Goal: Ask a question: Seek information or help from site administrators or community

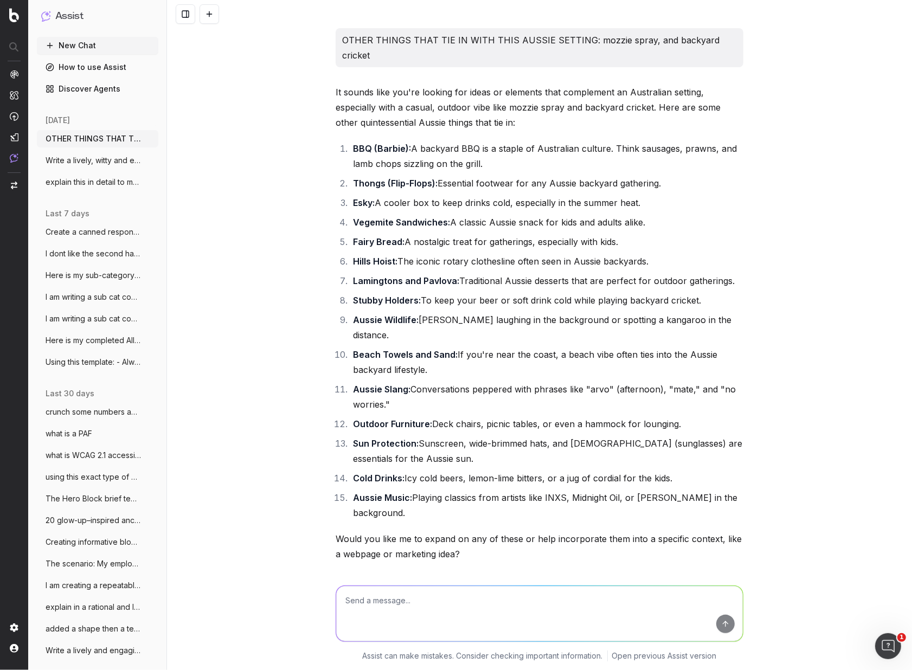
scroll to position [5549, 0]
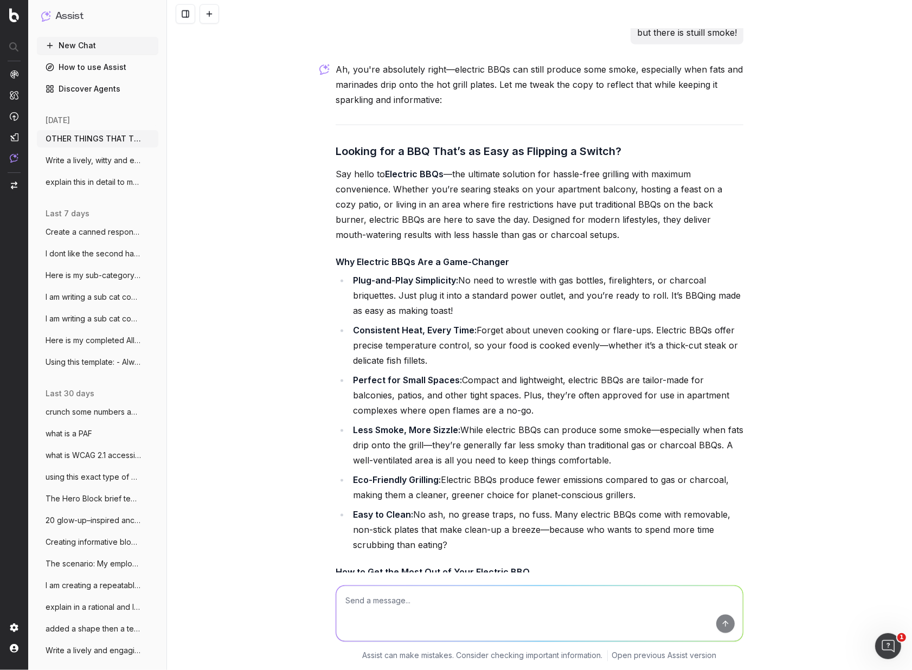
click at [375, 610] on textarea at bounding box center [539, 613] width 407 height 55
paste textarea "Loremips DOLo: Sita co, adipi el, sedd eius Temporin utl etdolo magnaa, enimadm…"
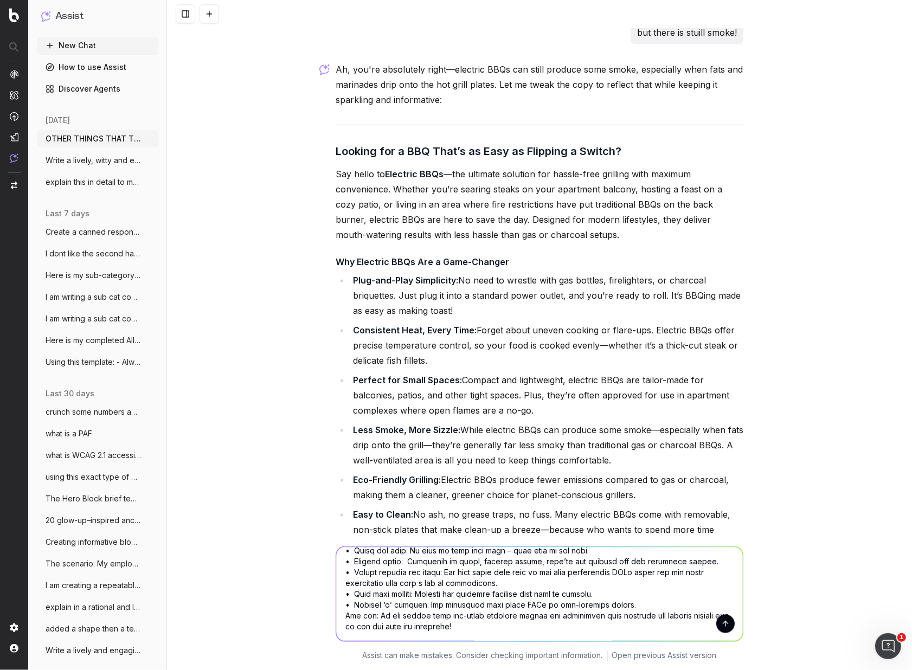
scroll to position [110, 0]
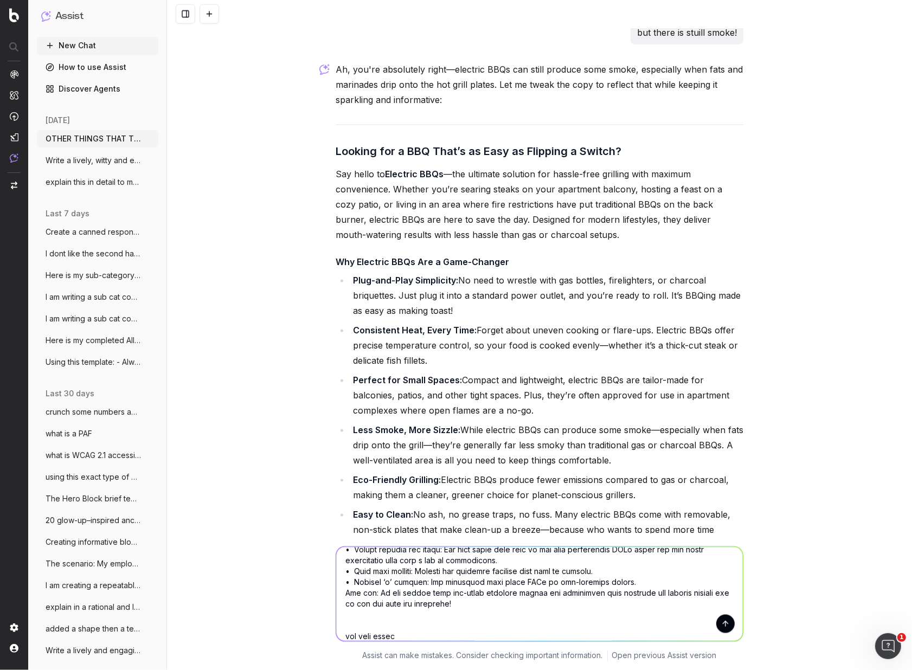
click at [374, 636] on textarea at bounding box center [539, 594] width 407 height 94
click at [407, 637] on textarea at bounding box center [539, 594] width 407 height 94
paste textarea "[URL][DOMAIN_NAME]"
type textarea "lo ipsu: Dolorsit AMEt: Cons ad, elits do, eius temp Incididu utl etdolo magnaa…"
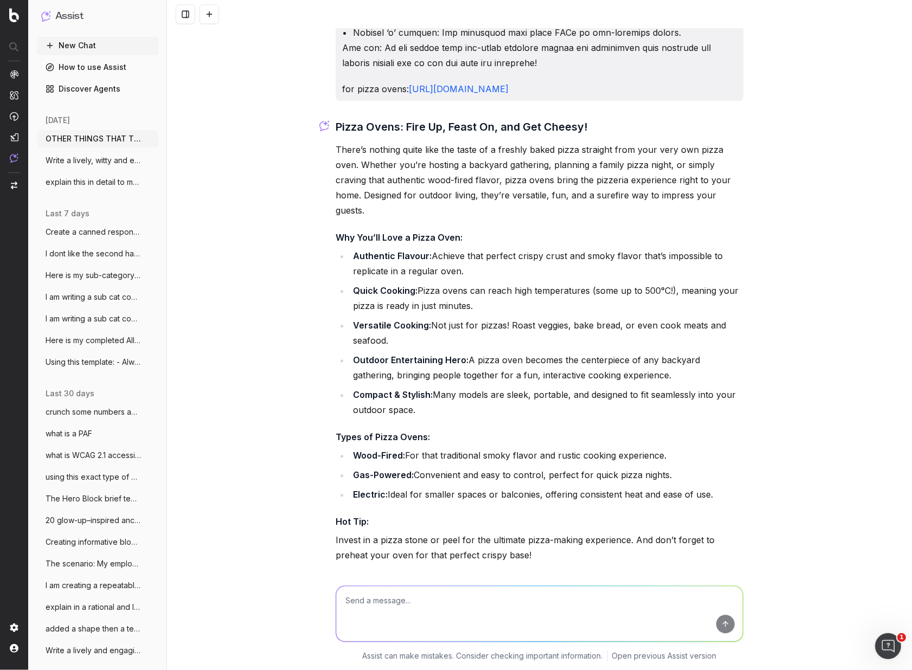
scroll to position [6870, 0]
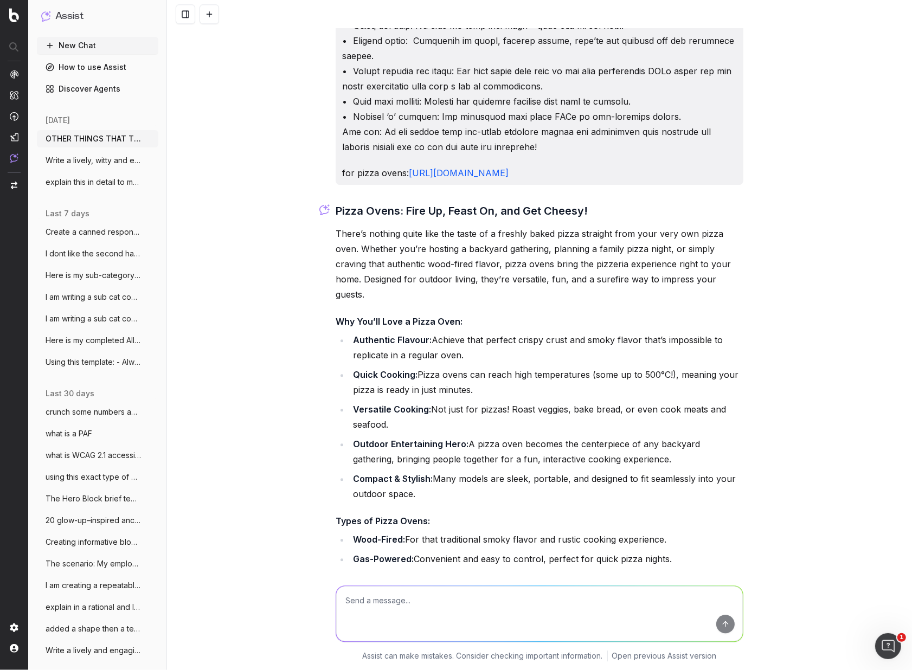
click at [390, 610] on textarea at bounding box center [539, 613] width 407 height 55
type textarea "8 taglines for pizza ovens"
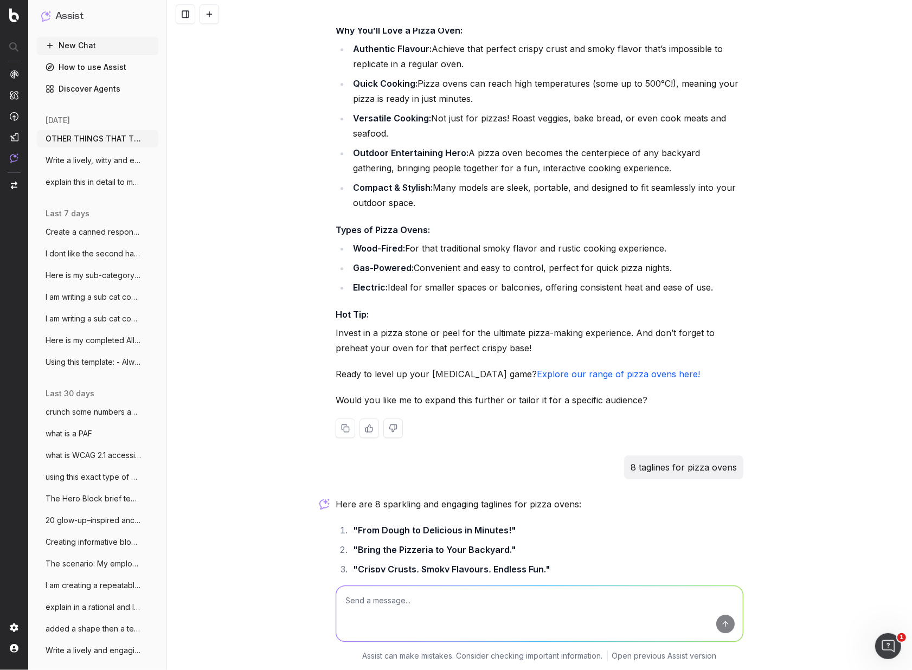
scroll to position [7306, 0]
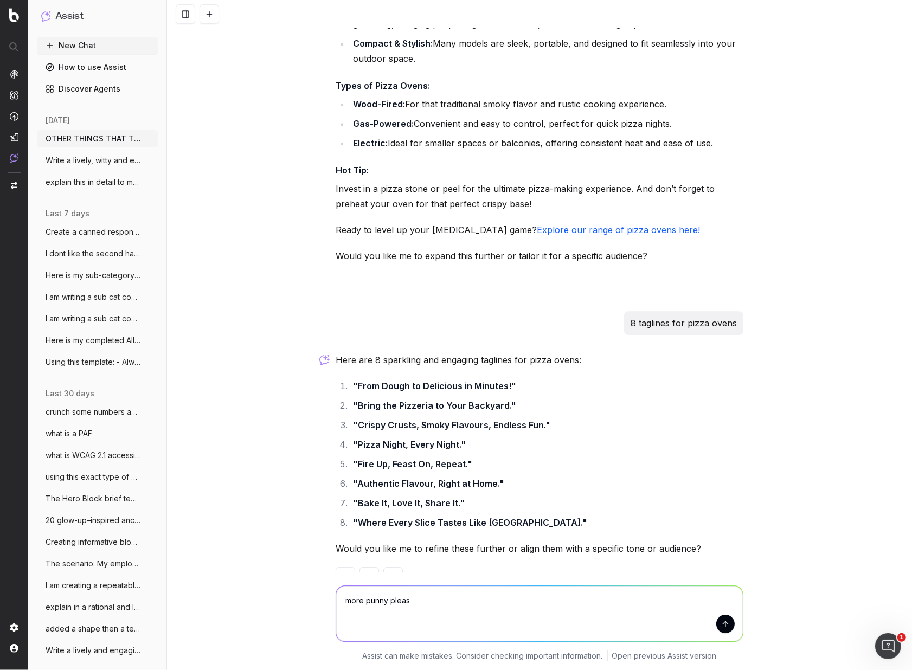
type textarea "more punny please"
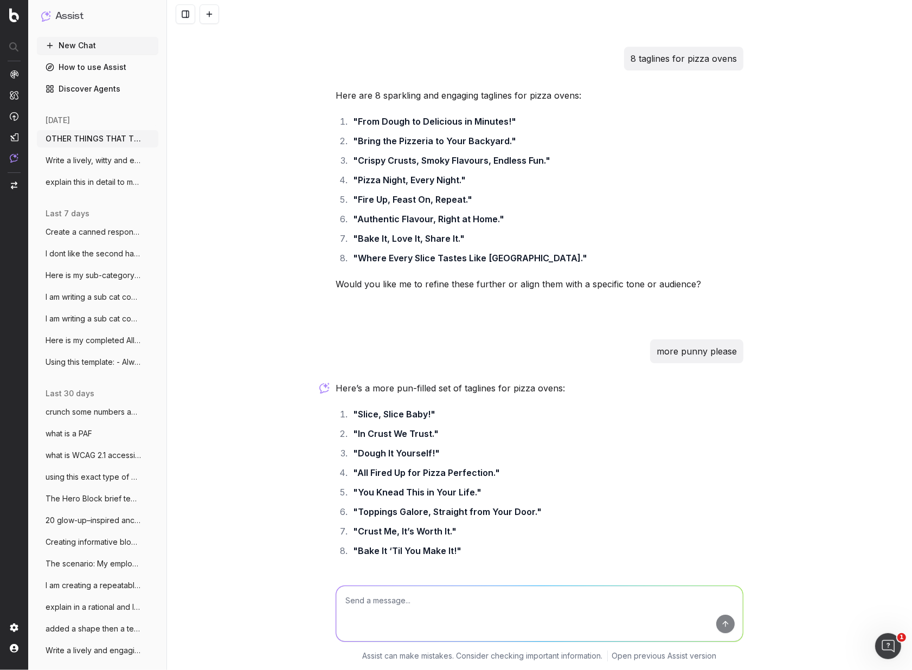
scroll to position [7577, 0]
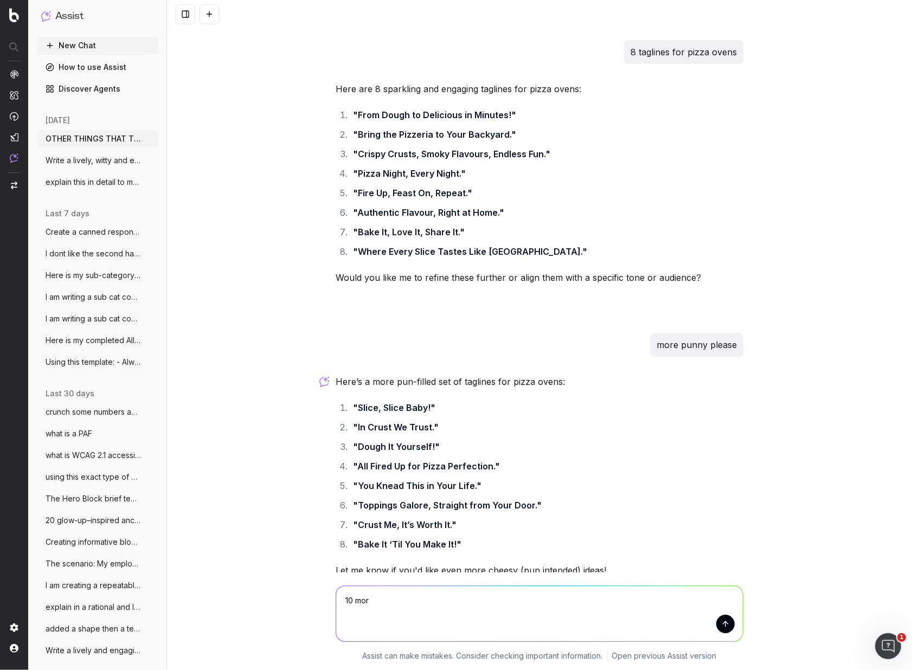
type textarea "10 more"
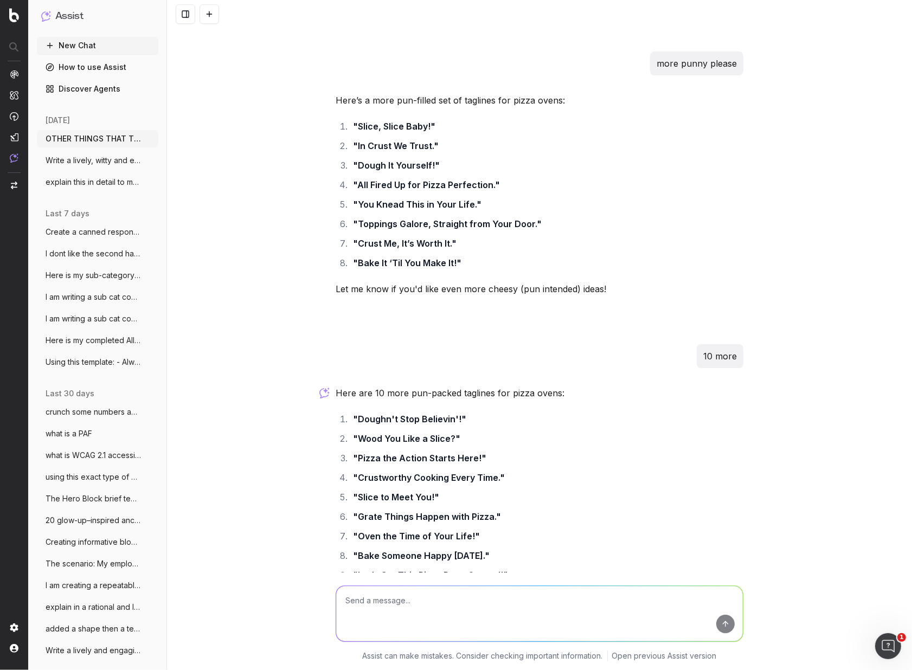
scroll to position [7857, 0]
click at [389, 599] on textarea at bounding box center [539, 613] width 407 height 55
type textarea "P"
type textarea "Ok now suggetsions for a fun header for a buying guide"
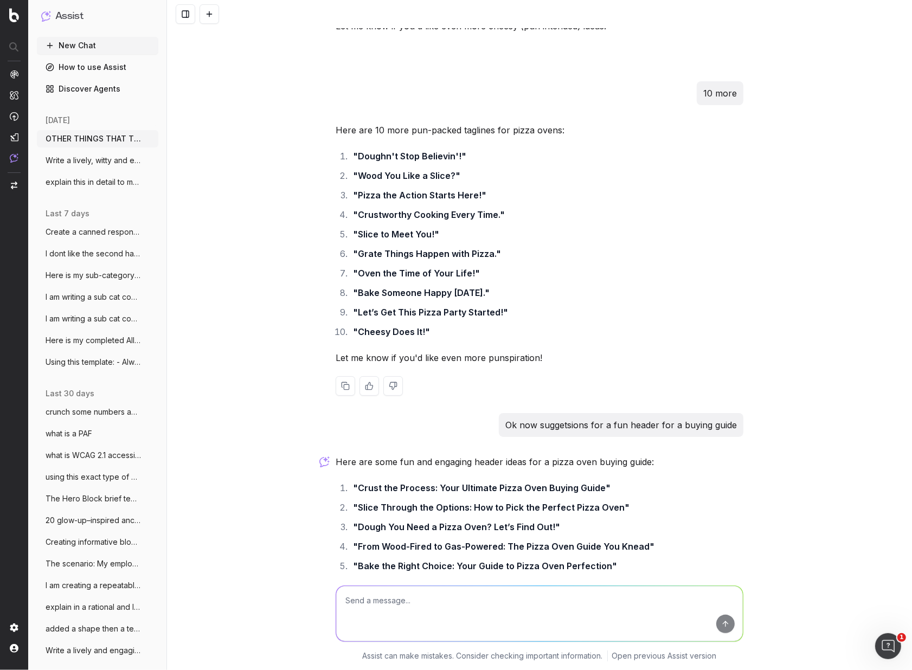
scroll to position [8263, 0]
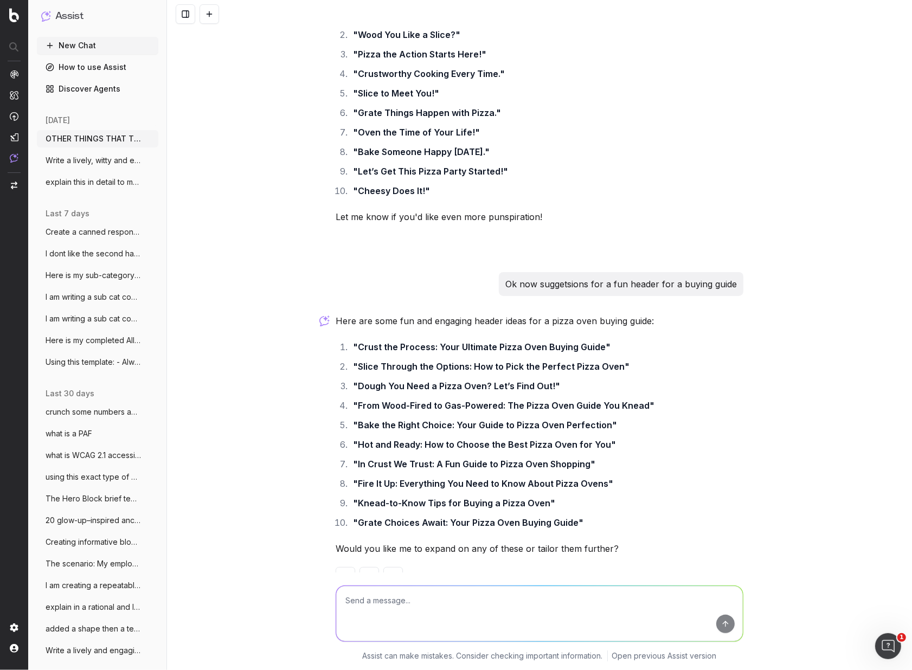
click at [423, 614] on textarea at bounding box center [539, 613] width 407 height 55
type textarea "more"
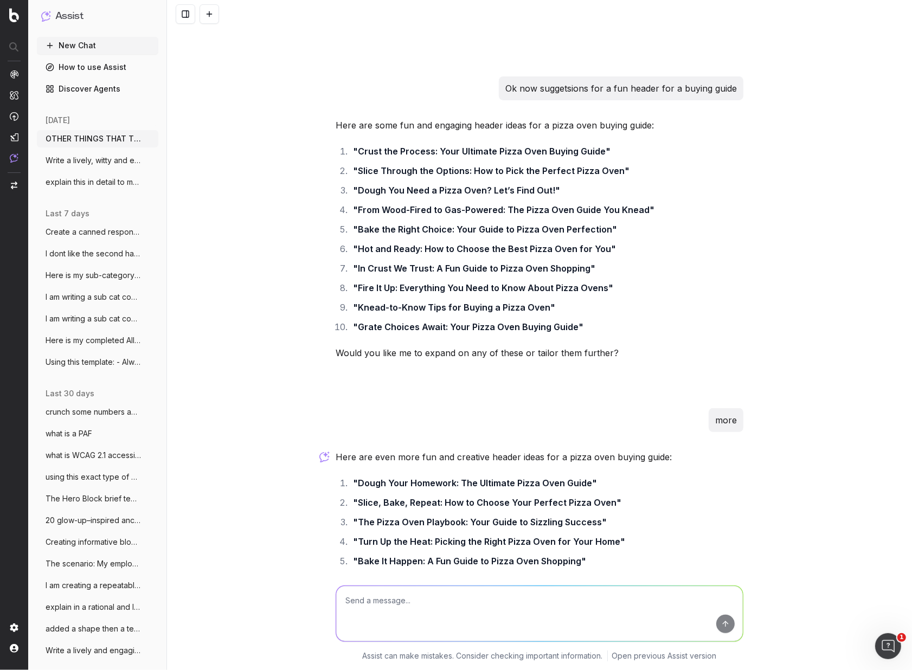
scroll to position [8438, 0]
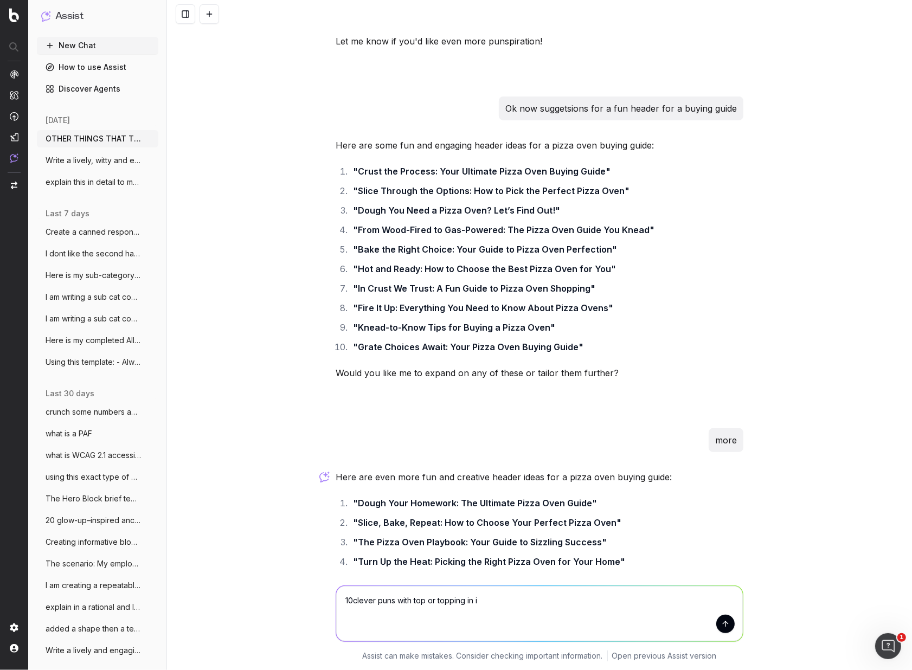
type textarea "10clever puns with top or topping in it"
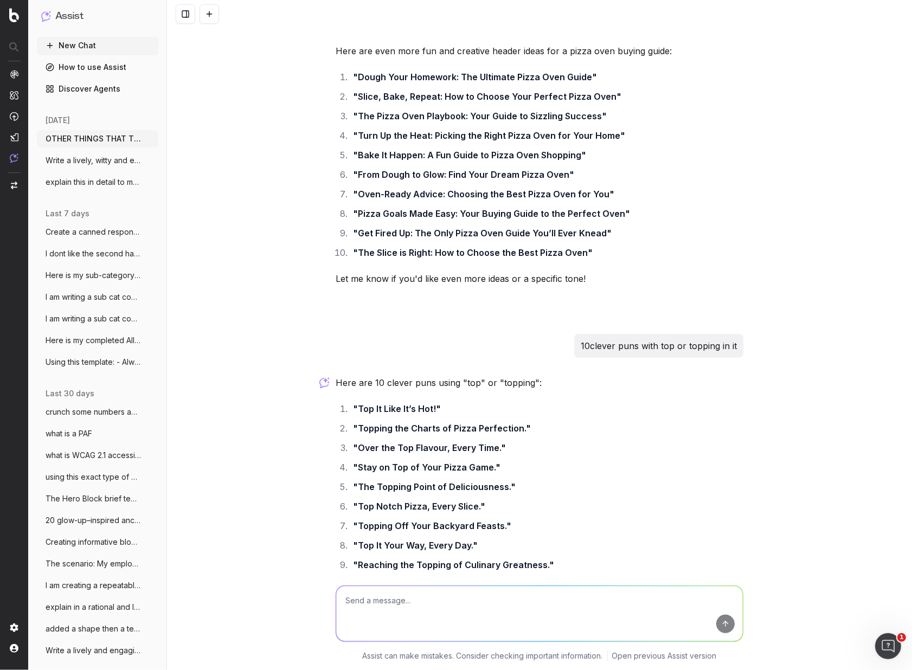
scroll to position [8927, 0]
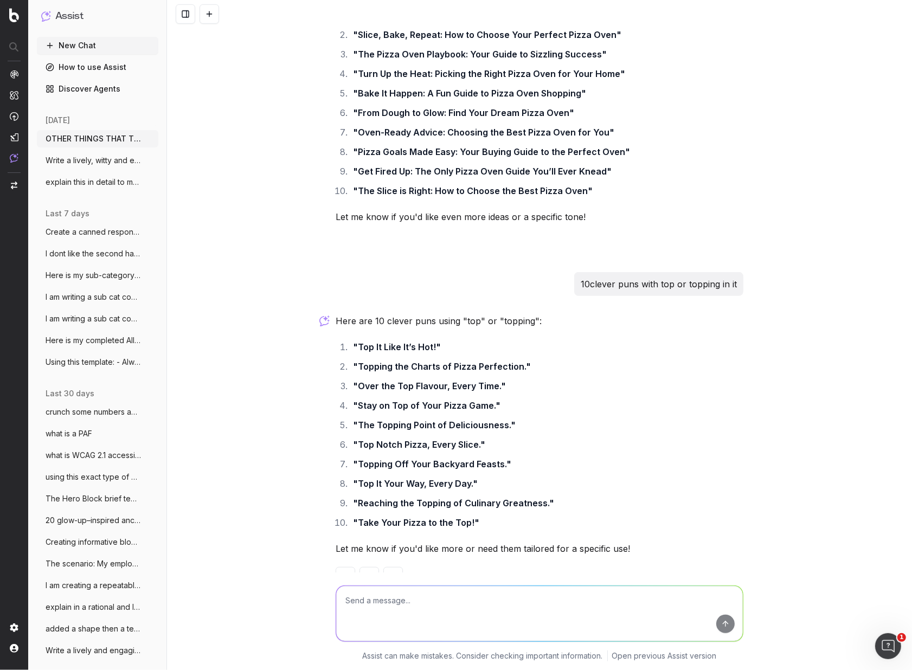
click at [384, 597] on textarea at bounding box center [539, 613] width 407 height 55
type textarea "10 more"
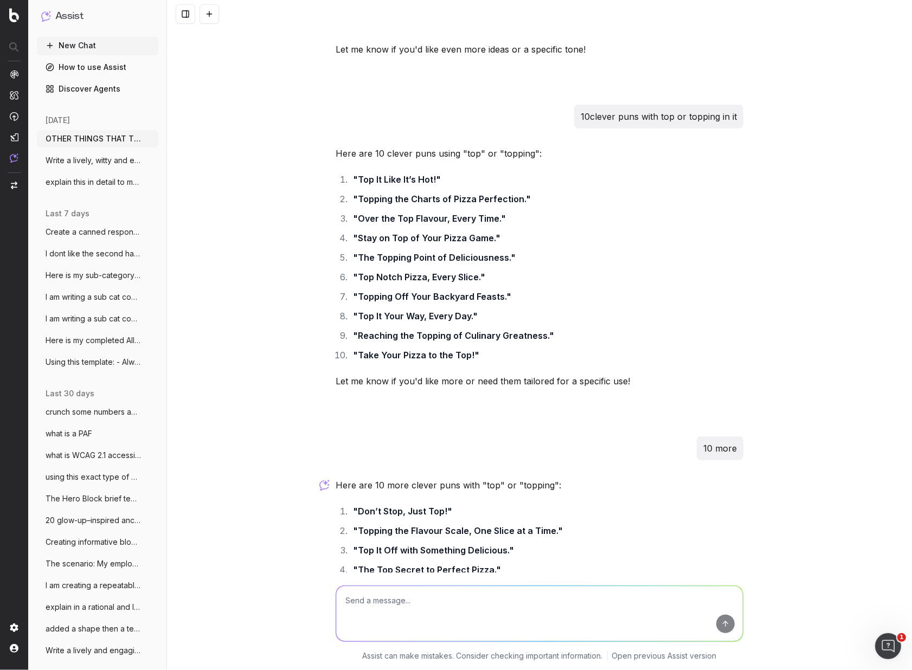
scroll to position [9258, 0]
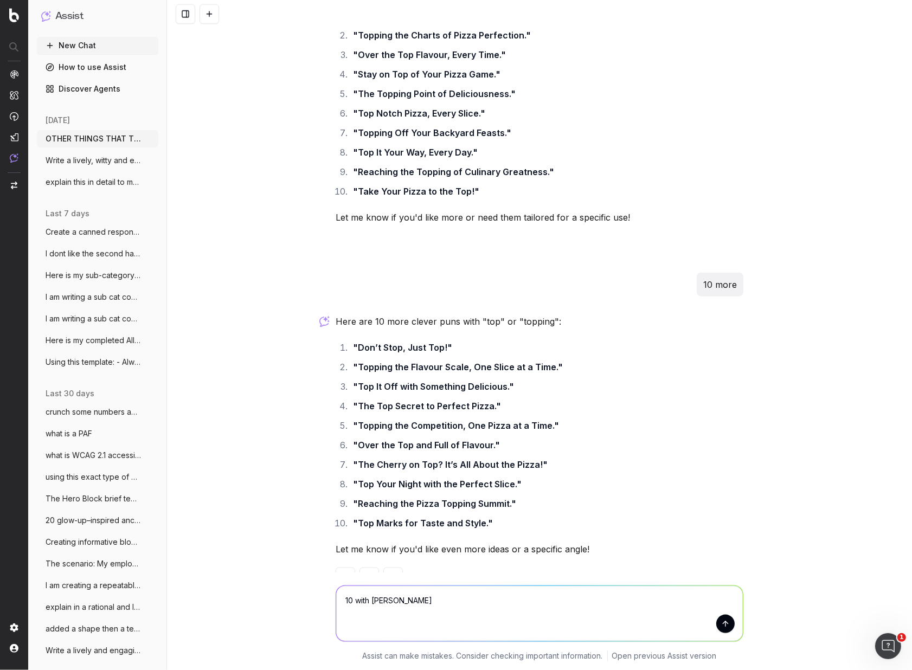
type textarea "10 with topping"
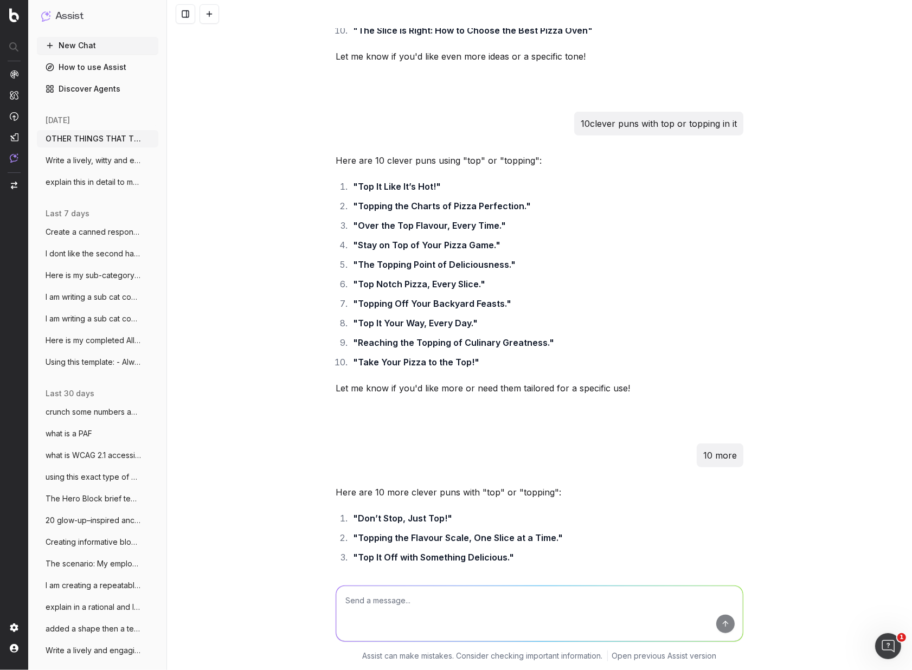
scroll to position [9083, 0]
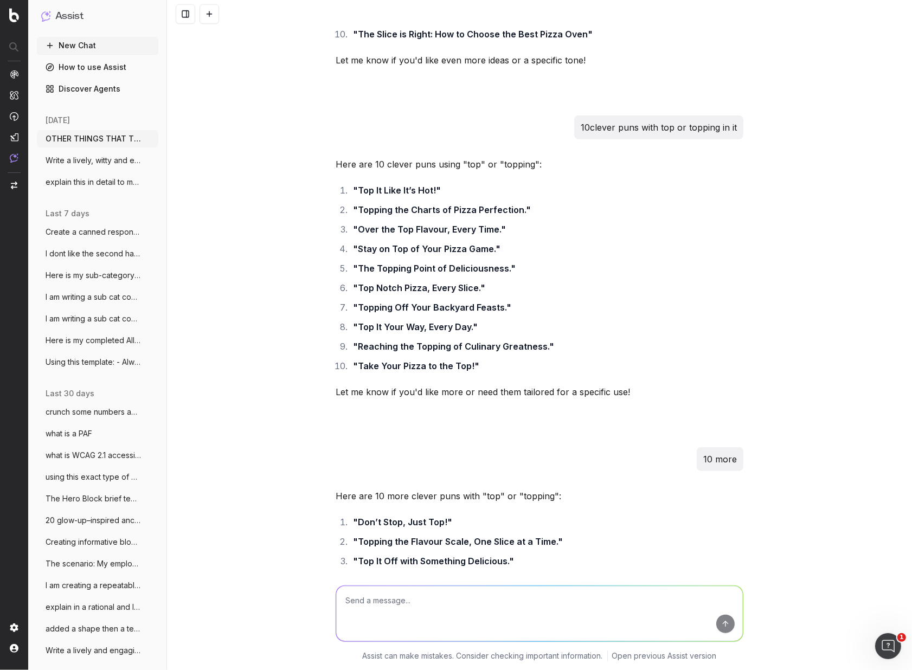
click at [381, 606] on textarea at bounding box center [539, 613] width 407 height 55
type textarea "do the same for smokers"
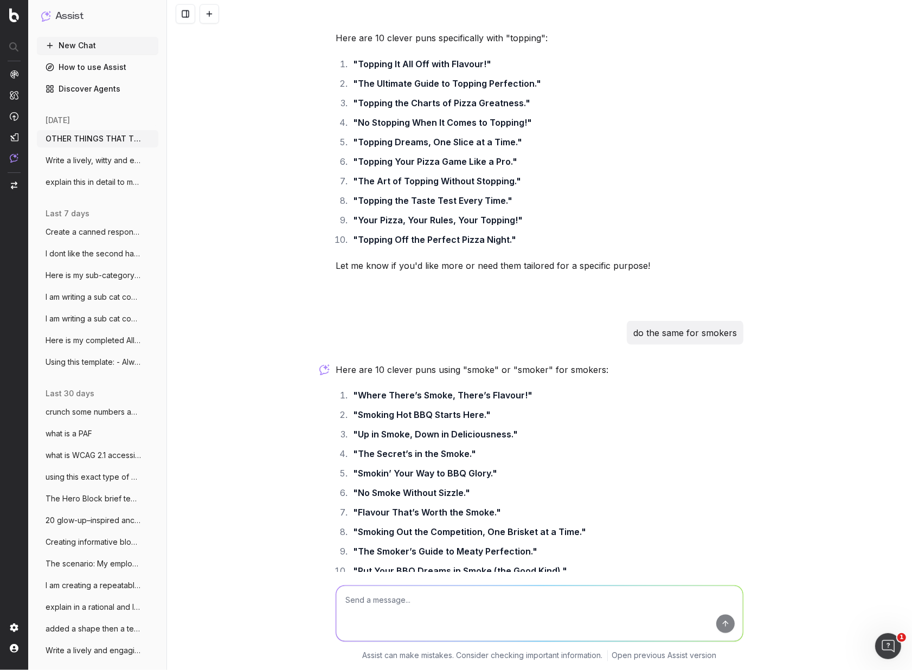
scroll to position [9881, 0]
